Goal: Task Accomplishment & Management: Use online tool/utility

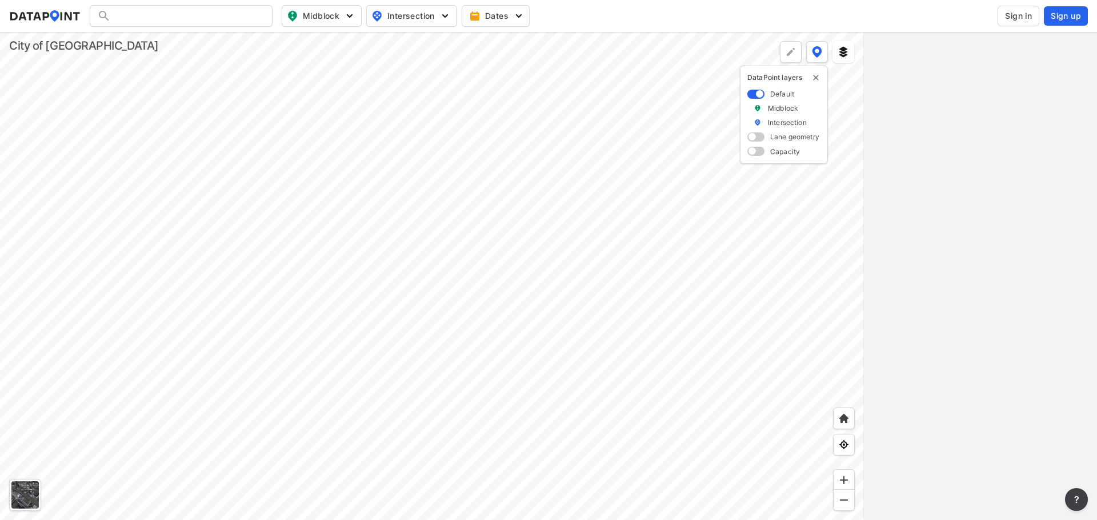
click at [1018, 21] on span "Sign in" at bounding box center [1018, 15] width 27 height 11
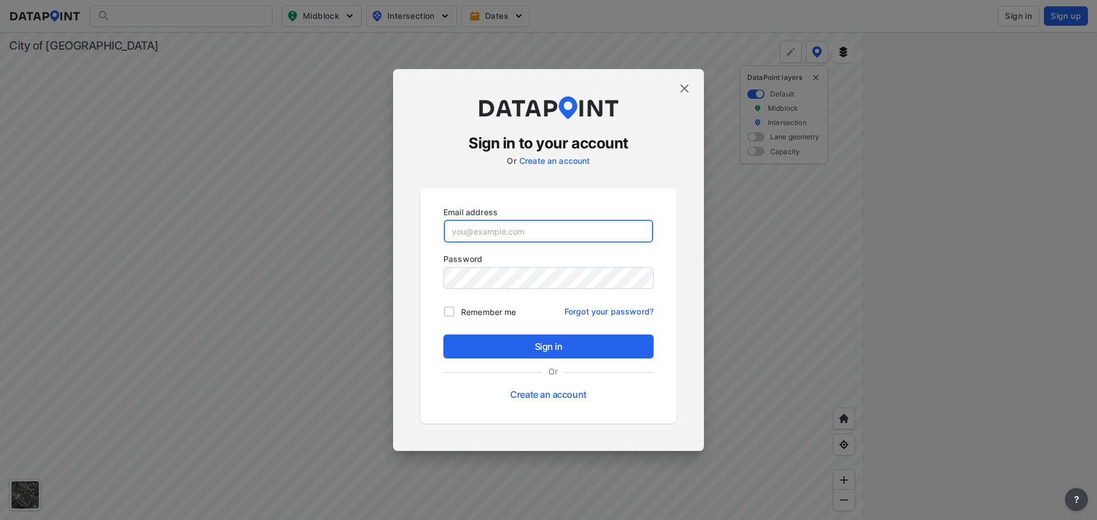
type input "[EMAIL_ADDRESS][DOMAIN_NAME]"
click at [473, 312] on span "Remember me" at bounding box center [488, 312] width 55 height 12
click at [461, 312] on input "Remember me" at bounding box center [449, 312] width 24 height 24
checkbox input "true"
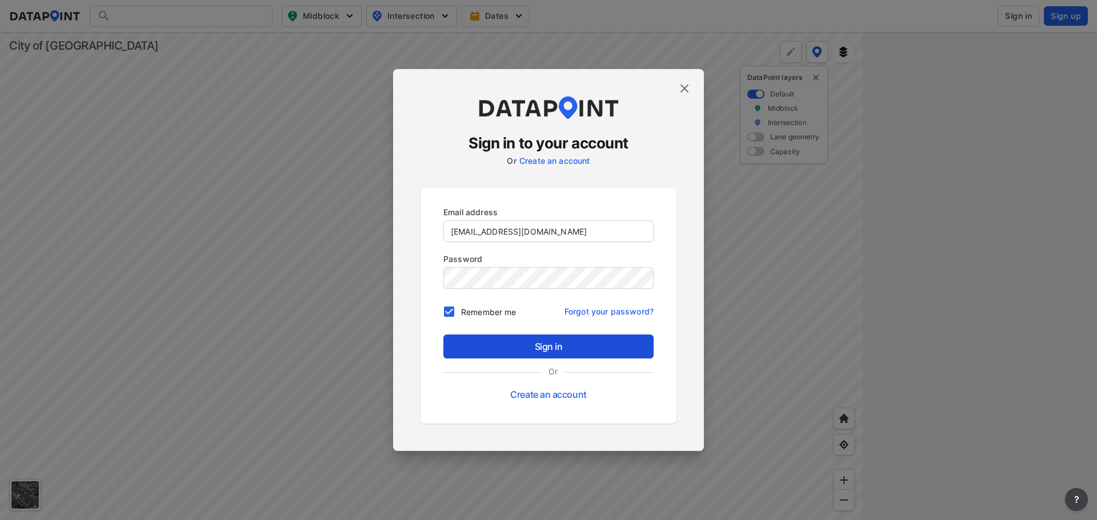
click at [540, 347] on span "Sign in" at bounding box center [548, 347] width 192 height 14
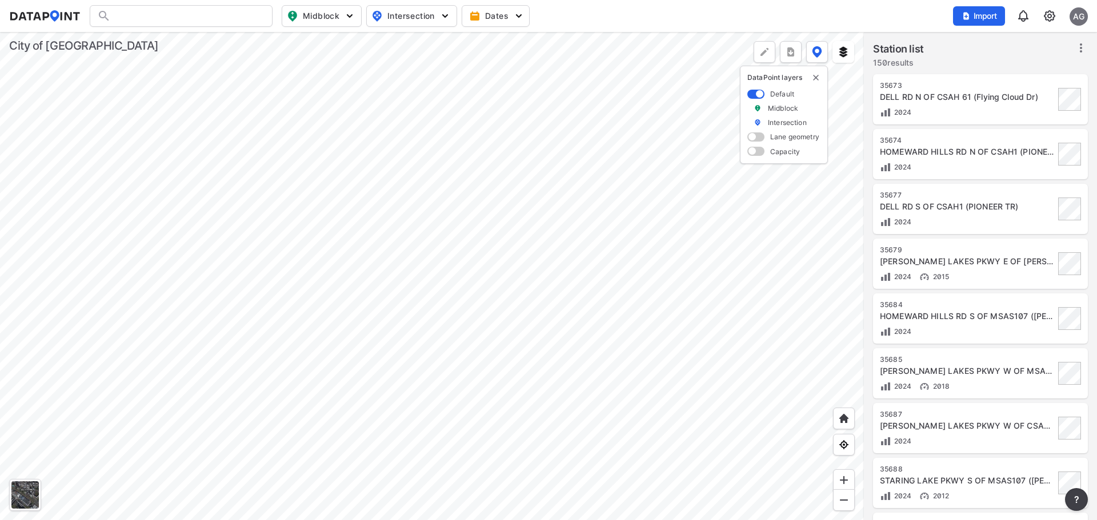
click at [531, 238] on div at bounding box center [432, 276] width 864 height 488
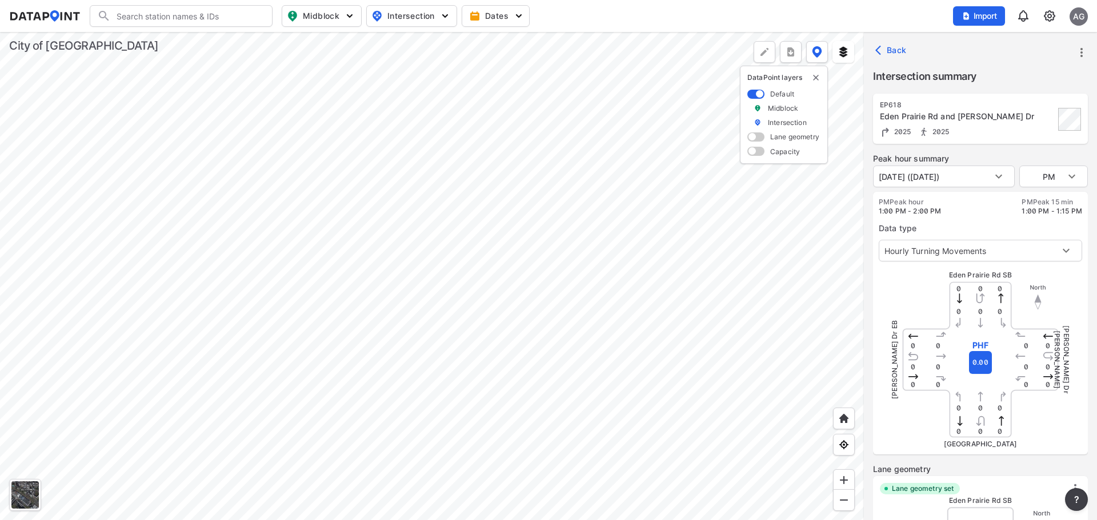
click at [532, 389] on div at bounding box center [432, 276] width 864 height 488
click at [451, 279] on div at bounding box center [432, 276] width 864 height 488
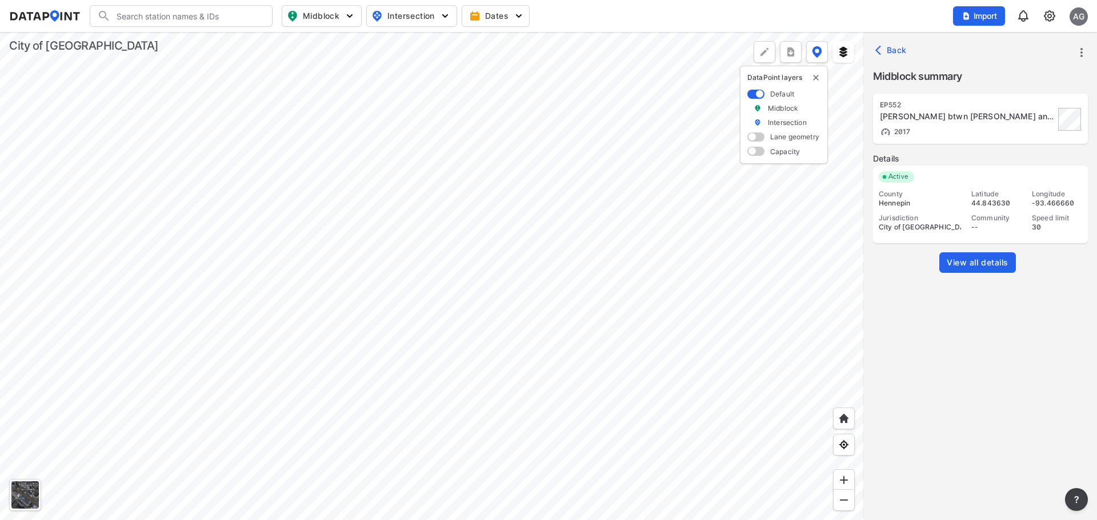
click at [995, 262] on span "View all details" at bounding box center [977, 262] width 62 height 11
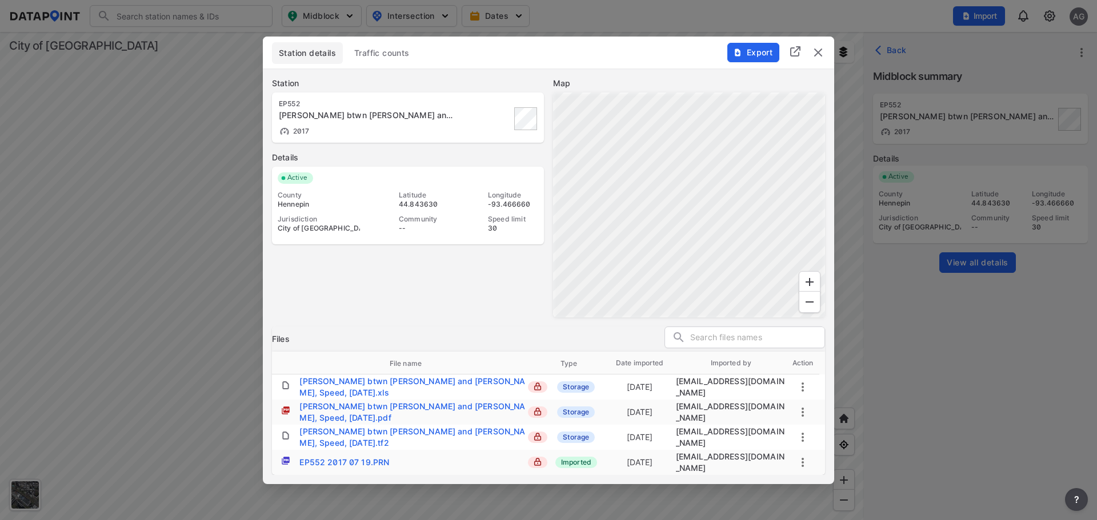
click at [370, 56] on span "Traffic counts" at bounding box center [381, 52] width 55 height 11
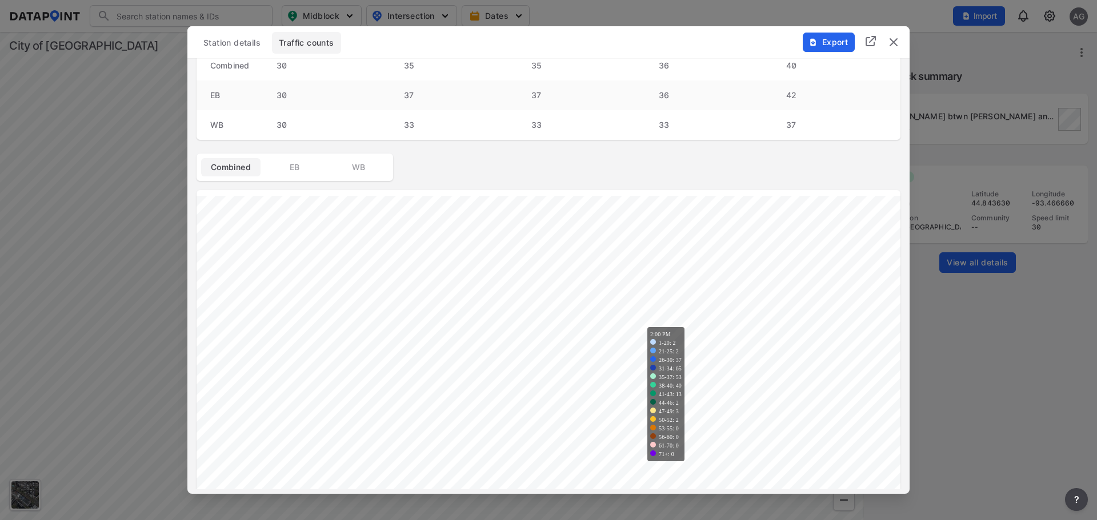
scroll to position [114, 0]
click at [902, 38] on div "Export" at bounding box center [851, 35] width 116 height 19
click at [898, 39] on img "delete" at bounding box center [893, 42] width 14 height 14
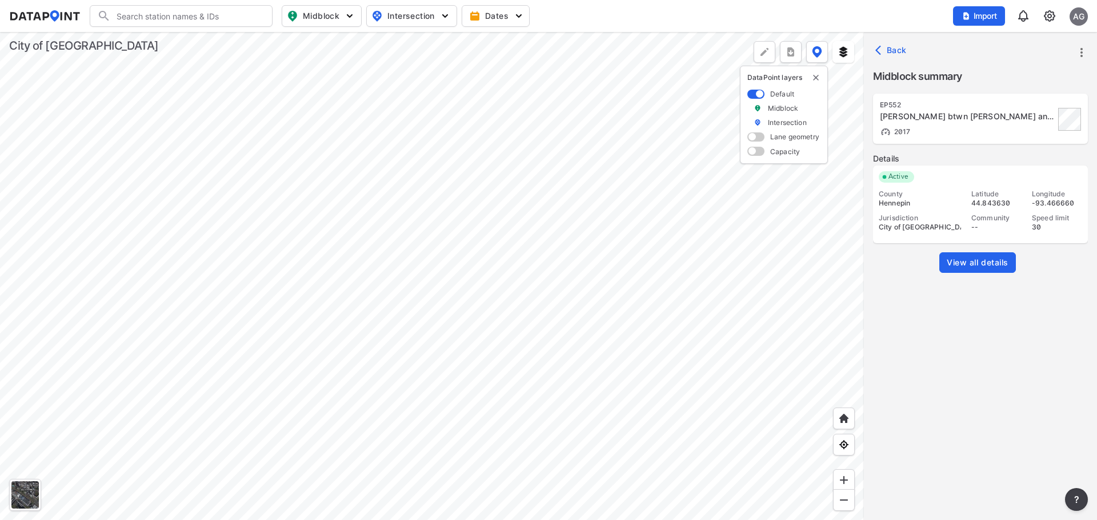
click at [479, 396] on div at bounding box center [432, 276] width 864 height 488
click at [650, 355] on div at bounding box center [432, 276] width 864 height 488
click at [573, 194] on div at bounding box center [432, 276] width 864 height 488
